Goal: Communication & Community: Answer question/provide support

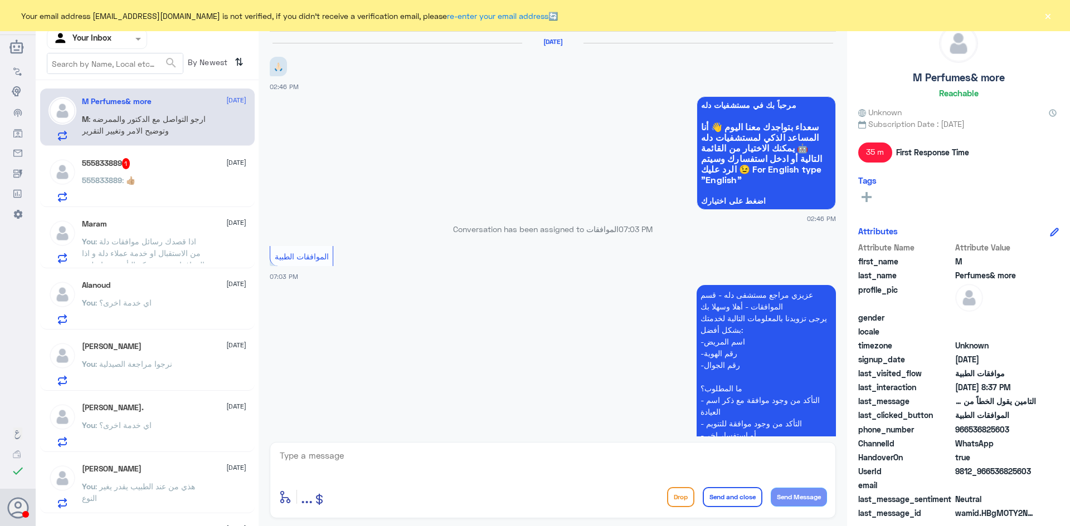
scroll to position [885, 0]
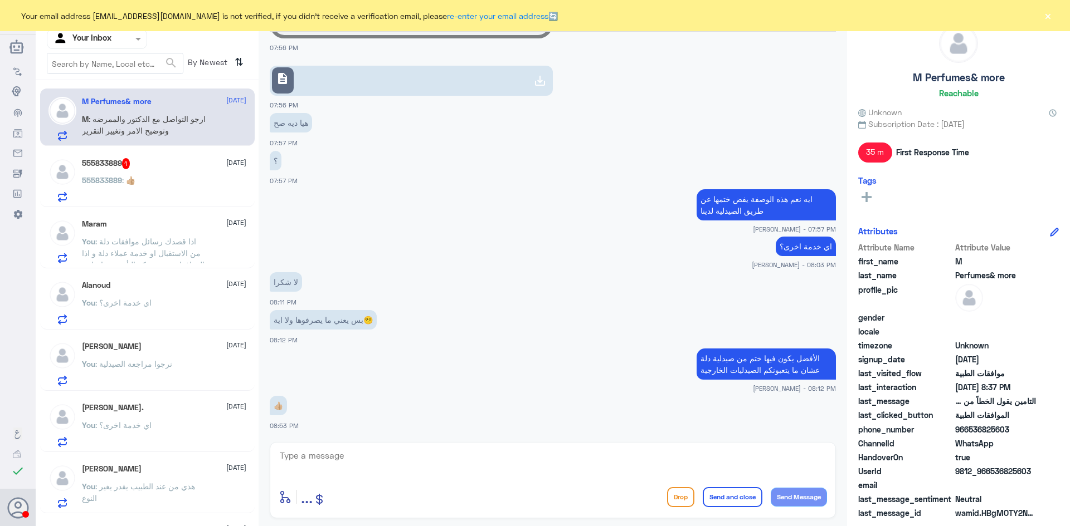
click at [373, 457] on textarea at bounding box center [553, 461] width 548 height 27
type textarea "r]hl;l"
type textarea "قدامكم العافيه و مع السلامة"
click at [706, 501] on button "Send and close" at bounding box center [732, 497] width 60 height 20
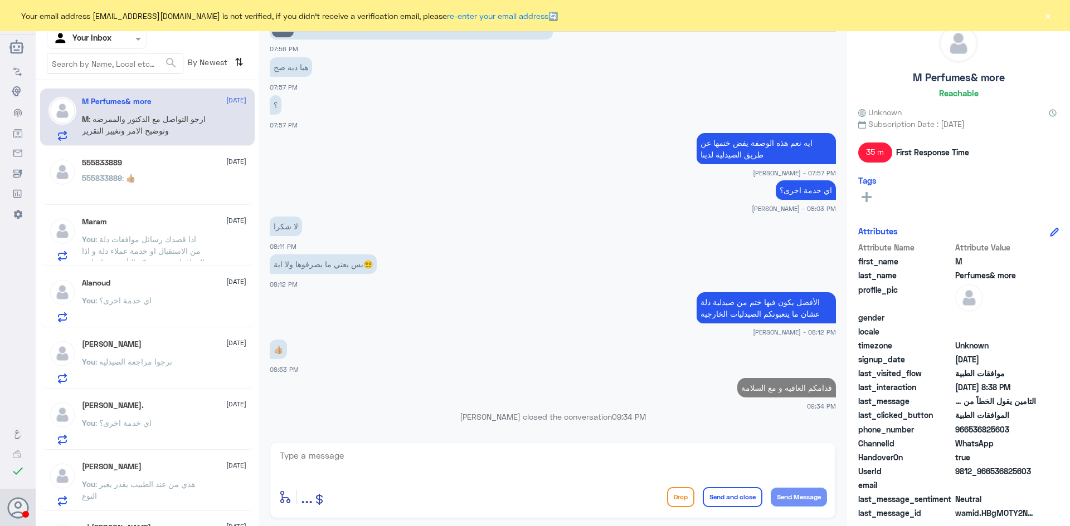
click at [162, 126] on span ": ارجو التواصل مع الدكتور والممرضه وتوضيح الامر وتغيير التقرير" at bounding box center [144, 124] width 124 height 21
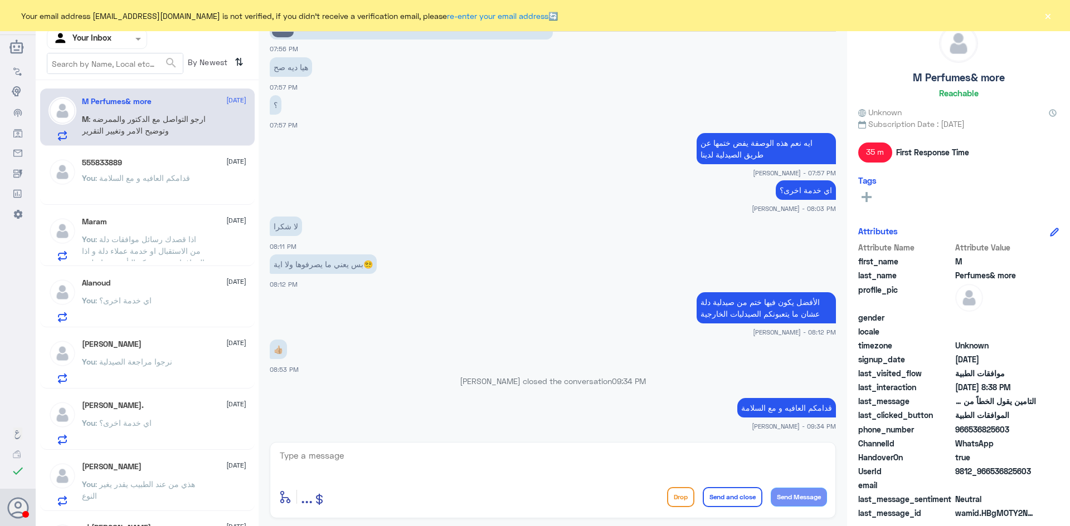
click at [166, 175] on span ": قدامكم العافيه و مع السلامة" at bounding box center [142, 177] width 95 height 9
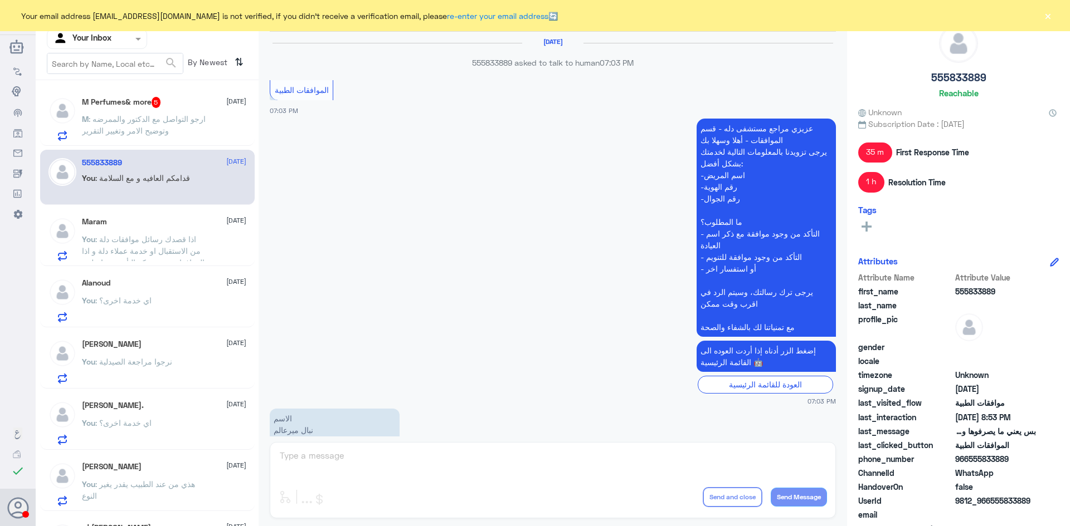
scroll to position [775, 0]
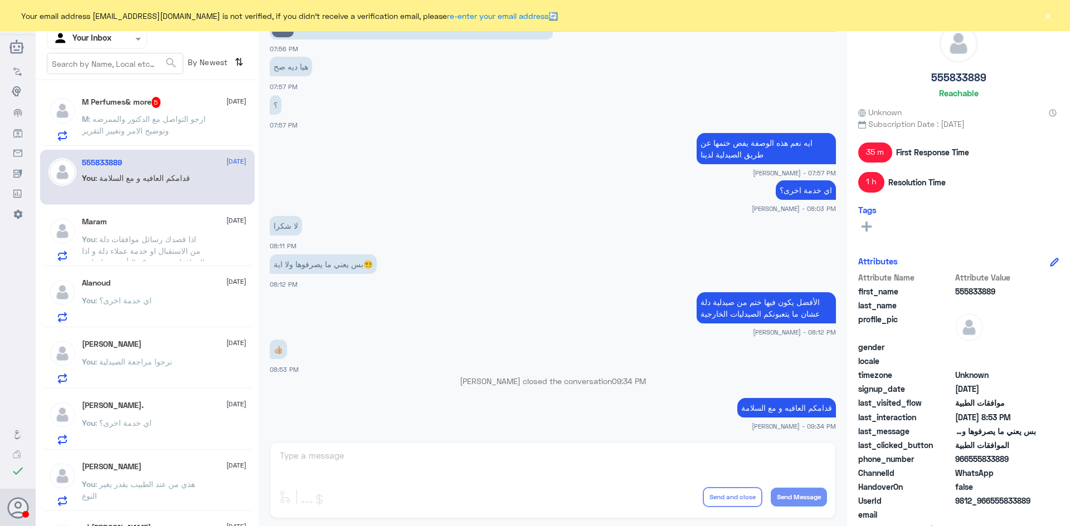
click at [164, 122] on span ": ارجو التواصل مع الدكتور والممرضه وتوضيح الامر وتغيير التقرير" at bounding box center [144, 124] width 124 height 21
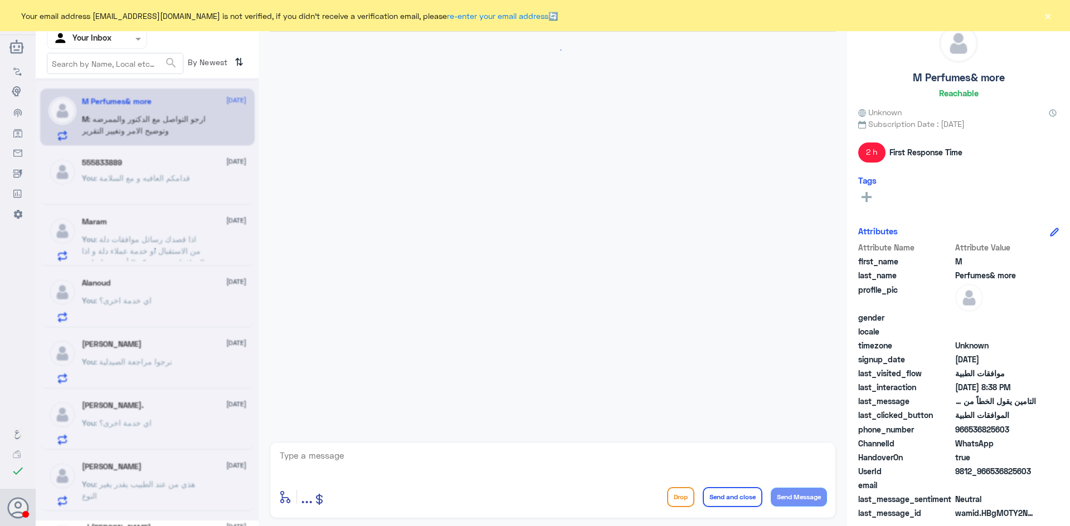
scroll to position [714, 0]
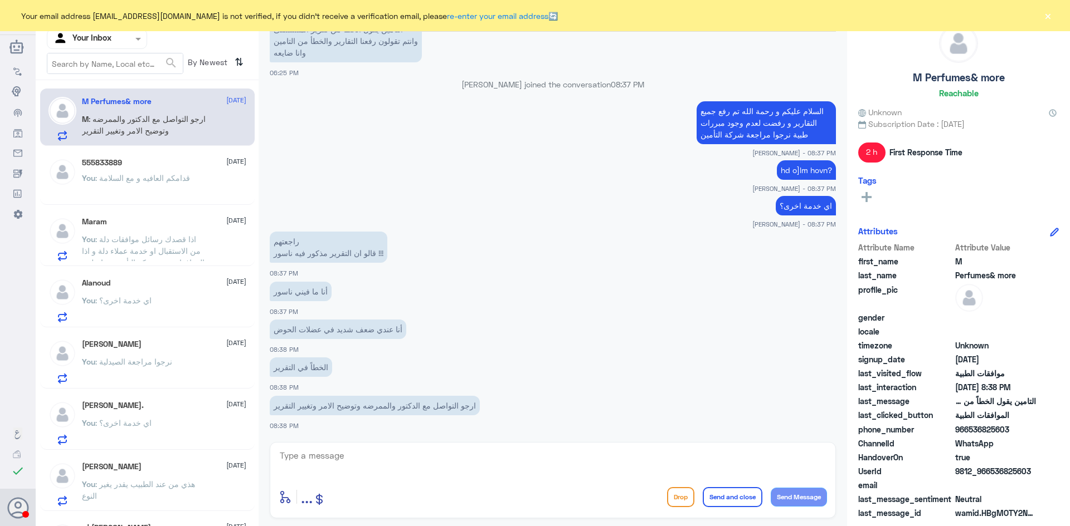
click at [413, 453] on textarea at bounding box center [553, 461] width 548 height 27
type textarea "نعتذر منك لا توجد لدينا صلاحية في التواصل مع الطبيب المعالج"
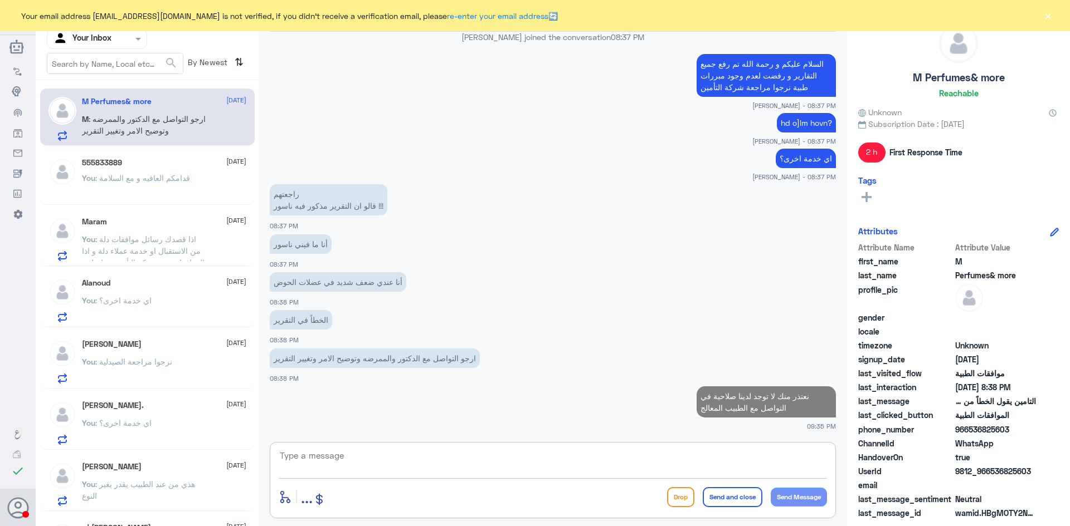
click at [139, 245] on p "You : اذا قصدك رسائل موافقات دلة من الاستقبال او خدمة عملاء دلة و اذا الموافقات…" at bounding box center [144, 247] width 125 height 28
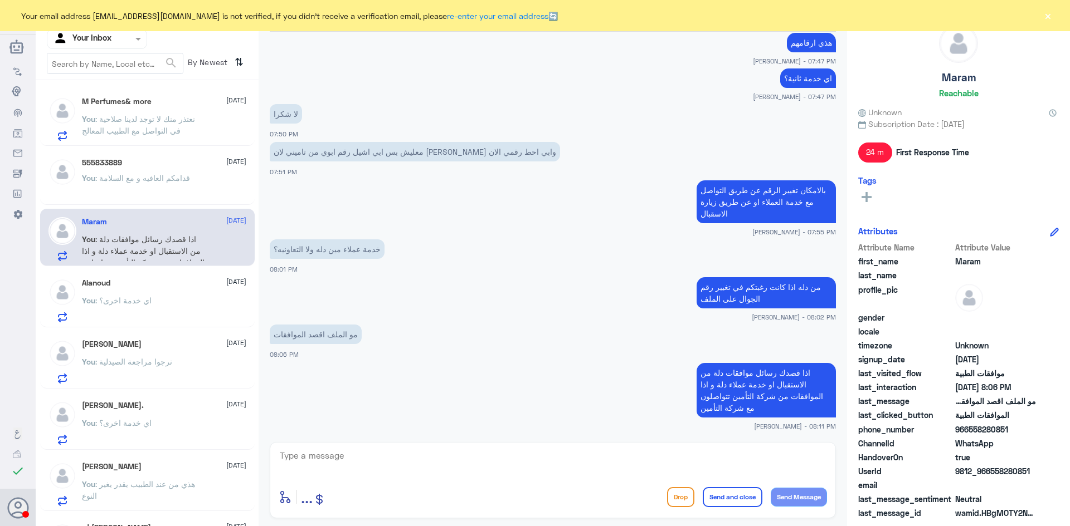
click at [177, 130] on span ": نعتذر منك لا توجد لدينا صلاحية في التواصل مع الطبيب المعالج" at bounding box center [138, 124] width 113 height 21
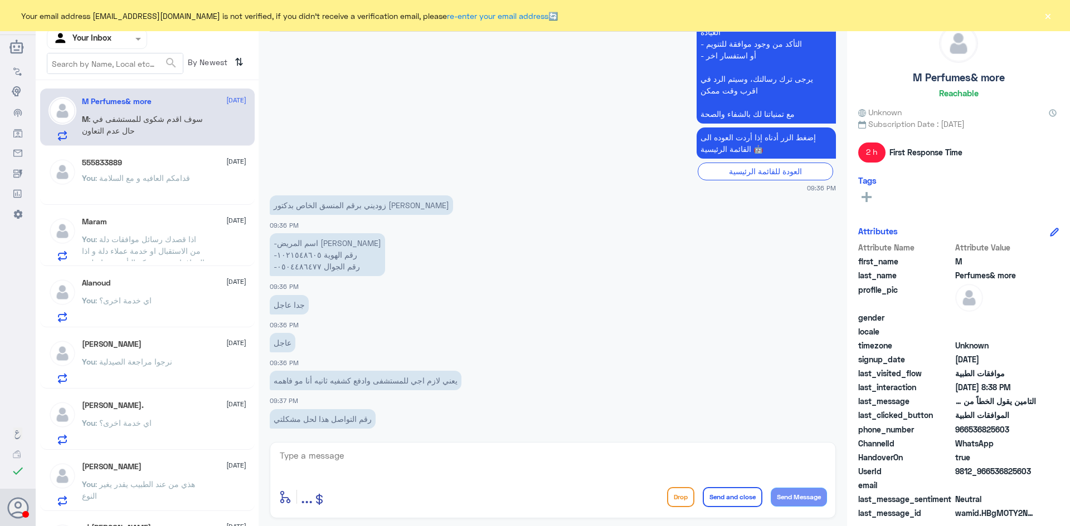
scroll to position [1756, 0]
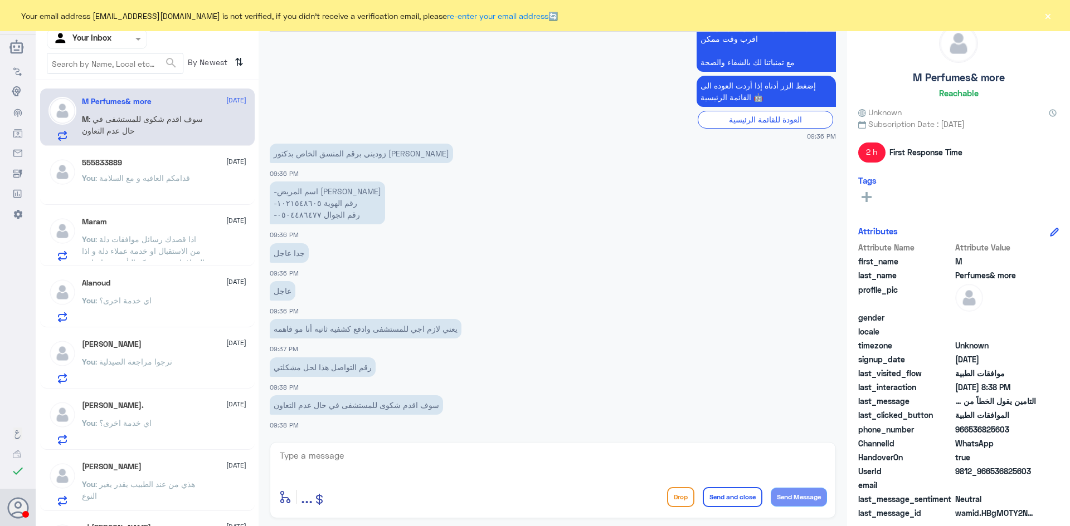
click at [432, 455] on textarea at bounding box center [553, 461] width 548 height 27
type textarea "h"
type textarea "ارجو التواصل مع قسم العلاج الطبيعي لخدمتكم في هذه الحاله"
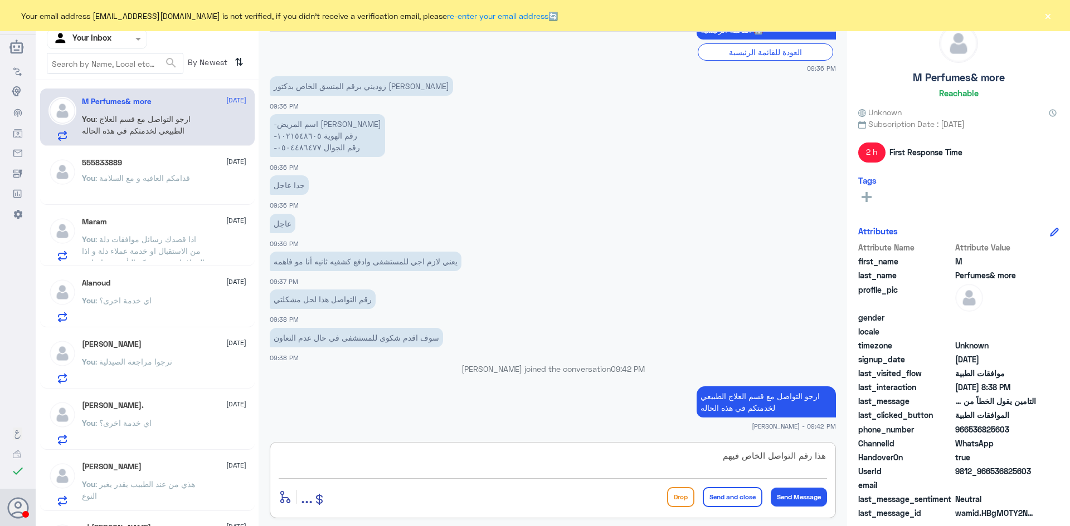
paste textarea "0112993319"
type textarea "هذا رقم التواصل الخاص فيهم 0112993319"
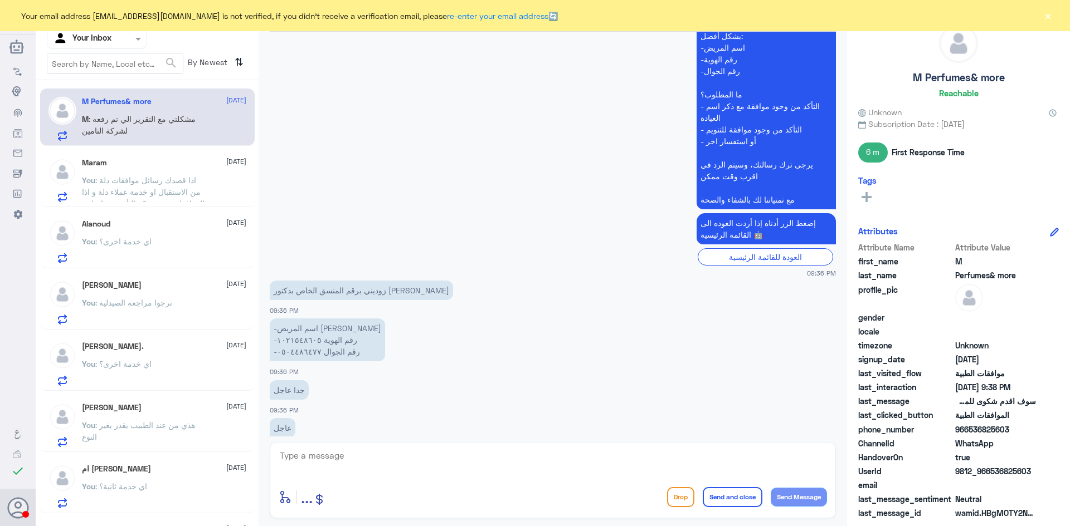
scroll to position [633, 0]
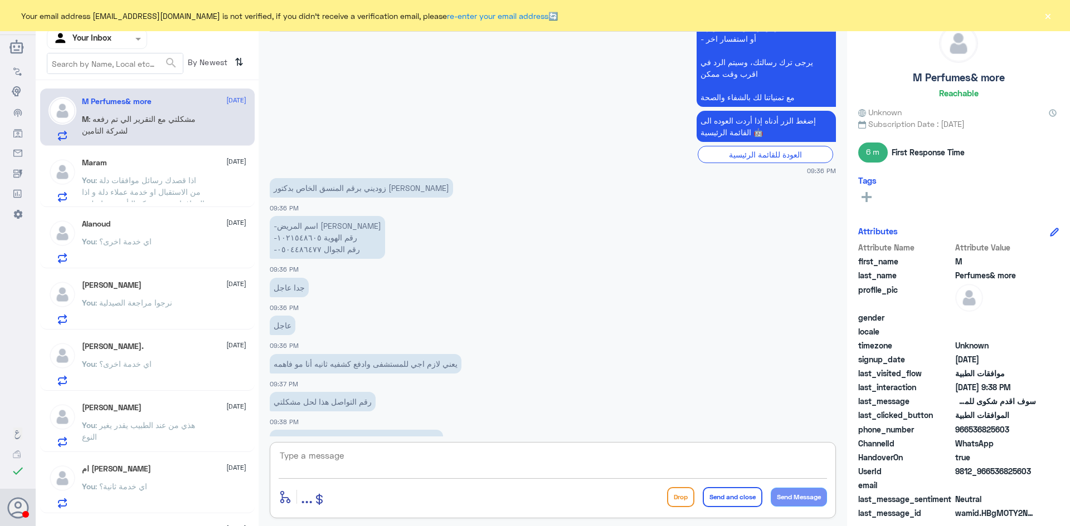
click at [344, 452] on textarea at bounding box center [553, 461] width 548 height 27
paste textarea "0552594004"
type textarea "0552594004 رقم المنسق"
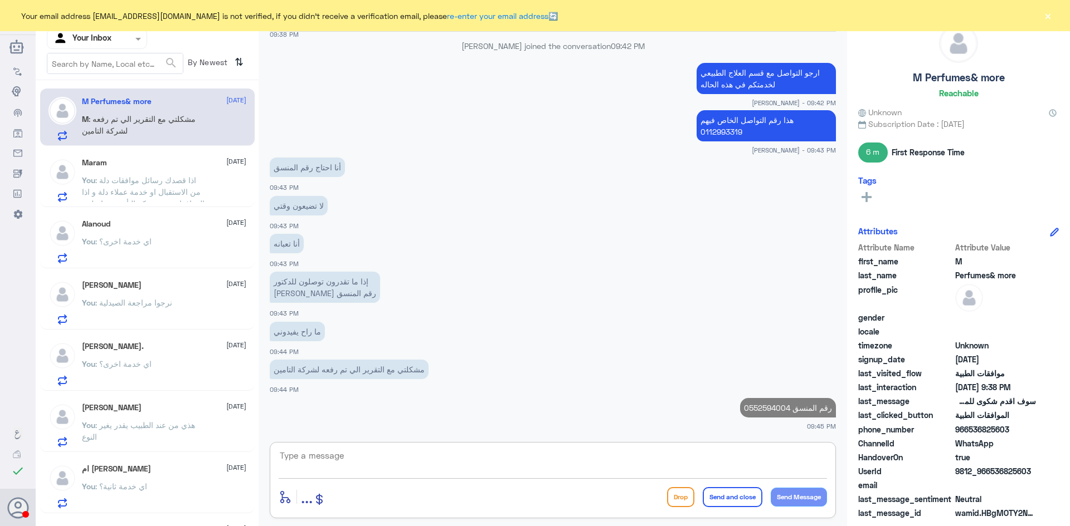
click at [414, 461] on textarea at bounding box center [553, 461] width 548 height 27
type textarea "اي خدمة اخرى؟"
